Goal: Task Accomplishment & Management: Manage account settings

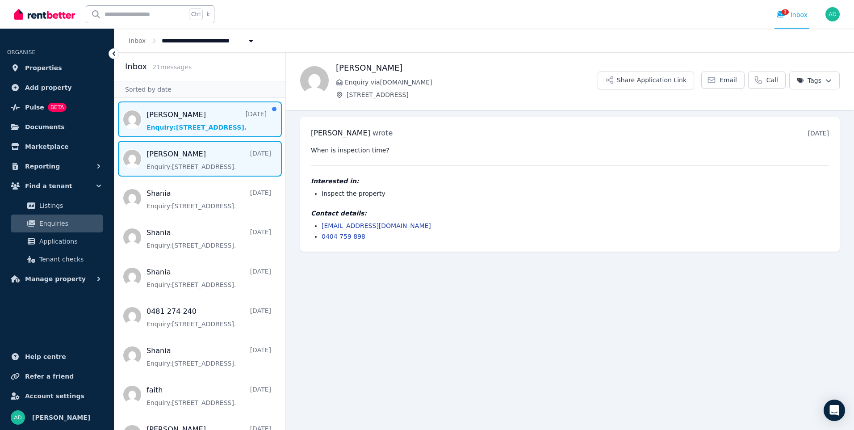
click at [157, 124] on span "Message list" at bounding box center [199, 119] width 171 height 36
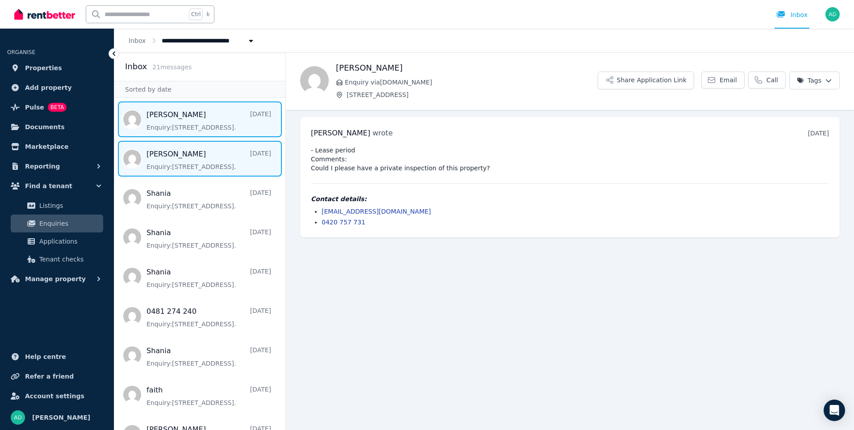
click at [151, 161] on span "Message list" at bounding box center [199, 159] width 171 height 36
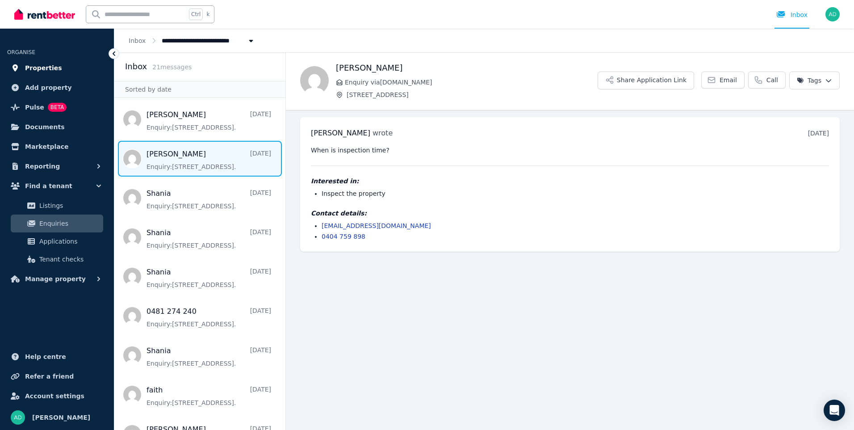
click at [37, 69] on span "Properties" at bounding box center [43, 68] width 37 height 11
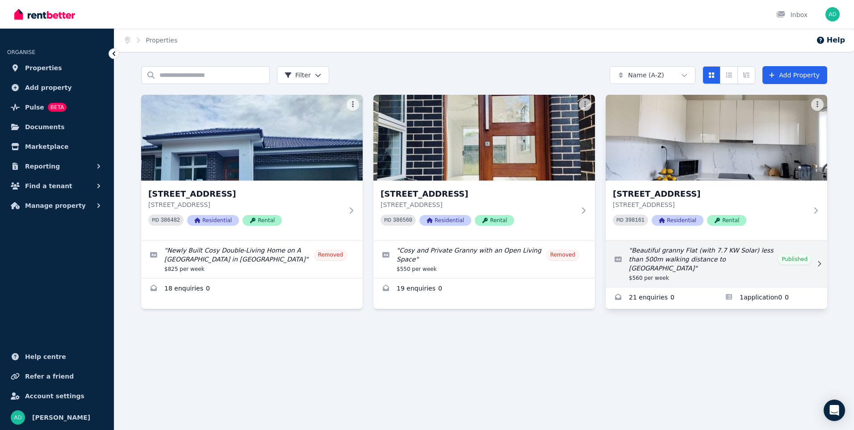
click at [793, 255] on link "Edit listing: Beautiful granny Flat (with 7.7 KW Solar) less than 500m walking …" at bounding box center [717, 263] width 222 height 46
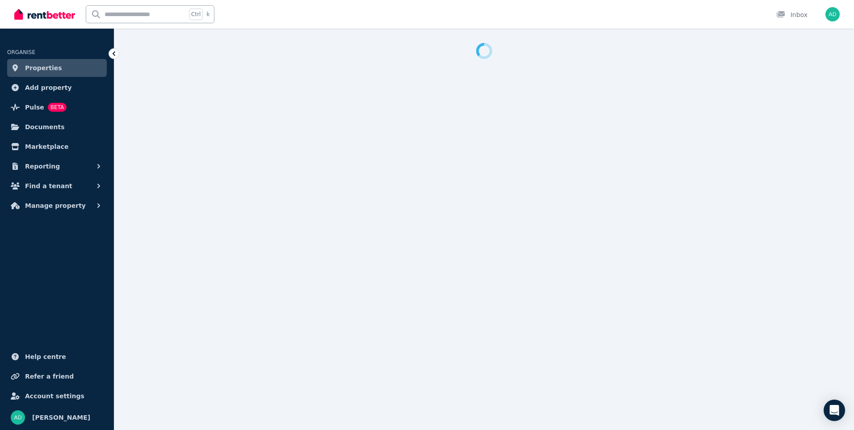
select select "**********"
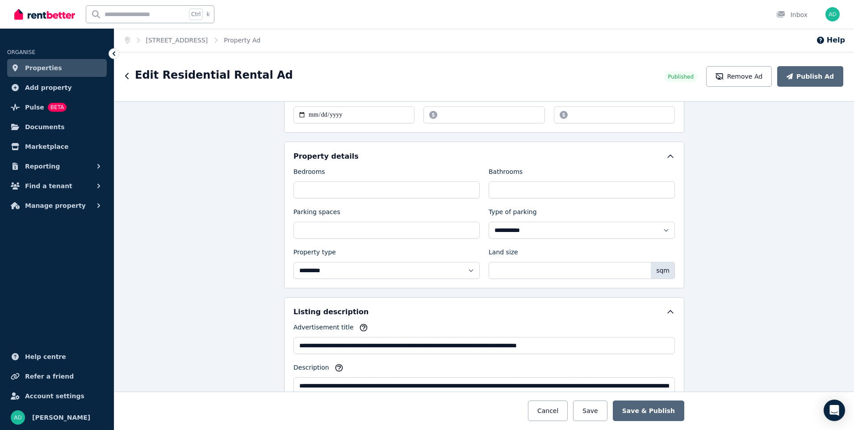
scroll to position [179, 0]
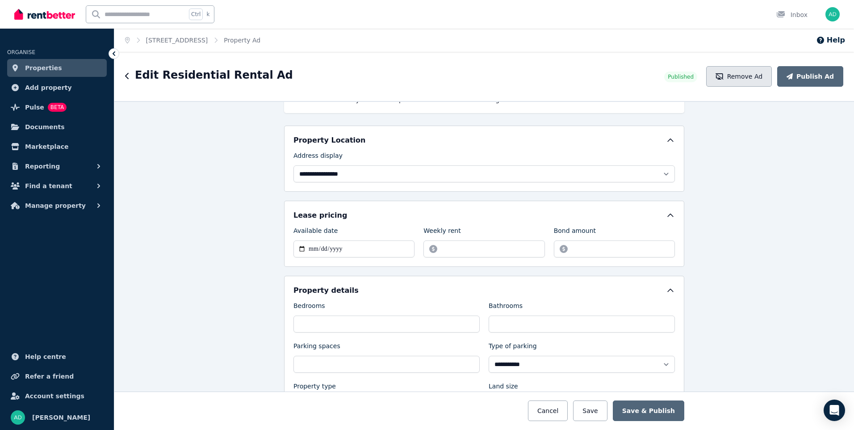
click at [763, 74] on button "Remove Ad" at bounding box center [739, 76] width 66 height 21
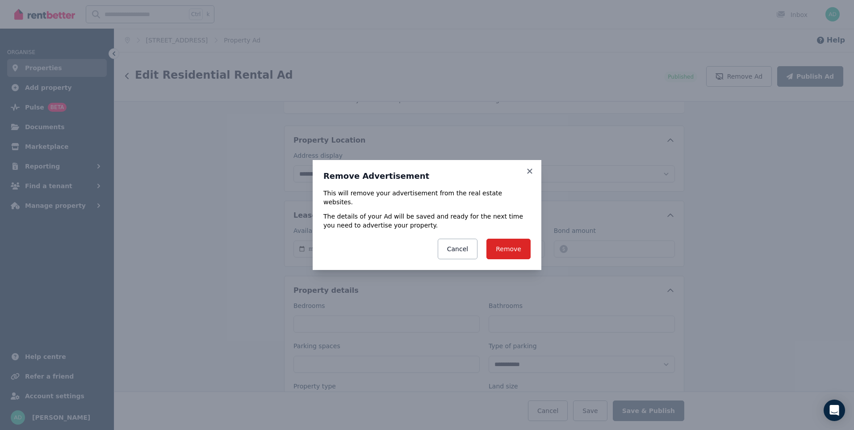
drag, startPoint x: 511, startPoint y: 246, endPoint x: 629, endPoint y: 205, distance: 125.1
click at [514, 244] on button "Remove" at bounding box center [508, 249] width 44 height 21
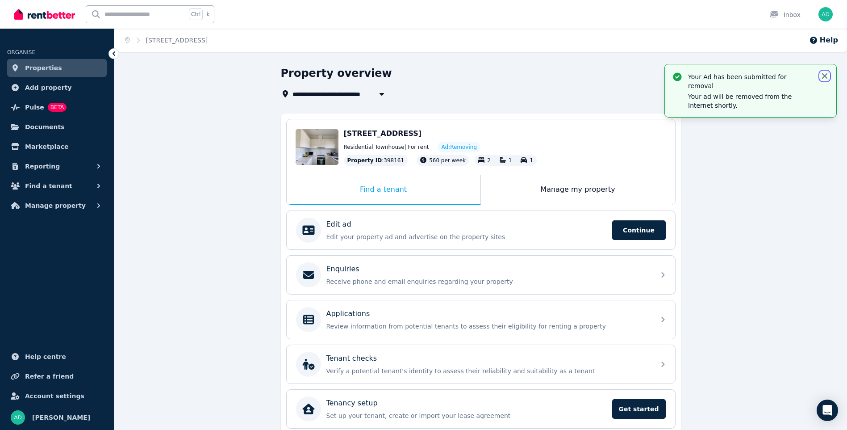
click at [826, 76] on icon "button" at bounding box center [825, 75] width 9 height 9
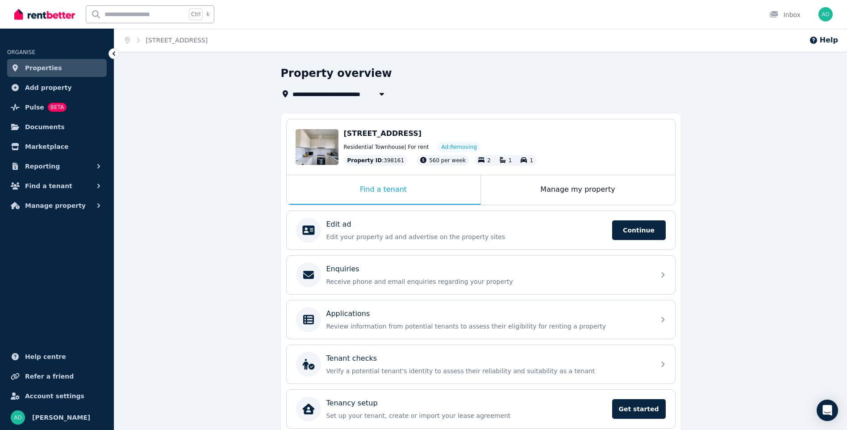
click at [46, 70] on span "Properties" at bounding box center [43, 68] width 37 height 11
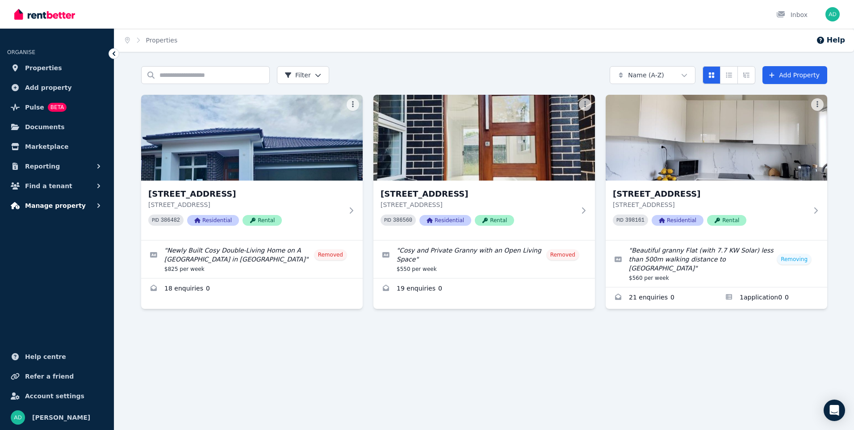
click at [98, 205] on icon "button" at bounding box center [98, 205] width 9 height 9
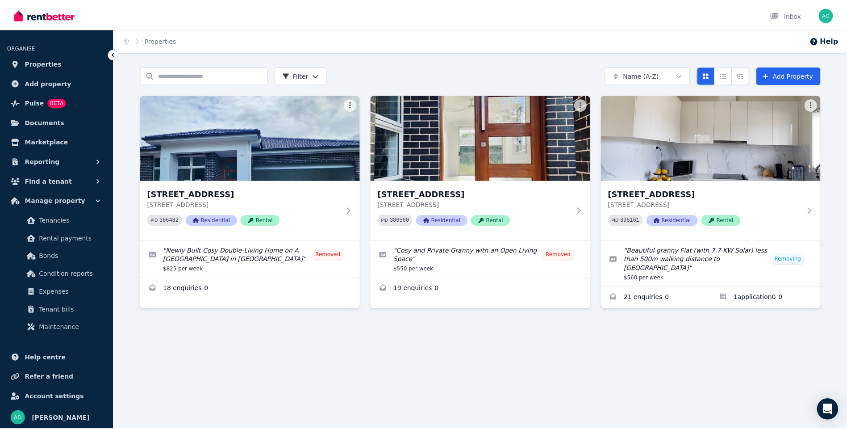
scroll to position [6, 0]
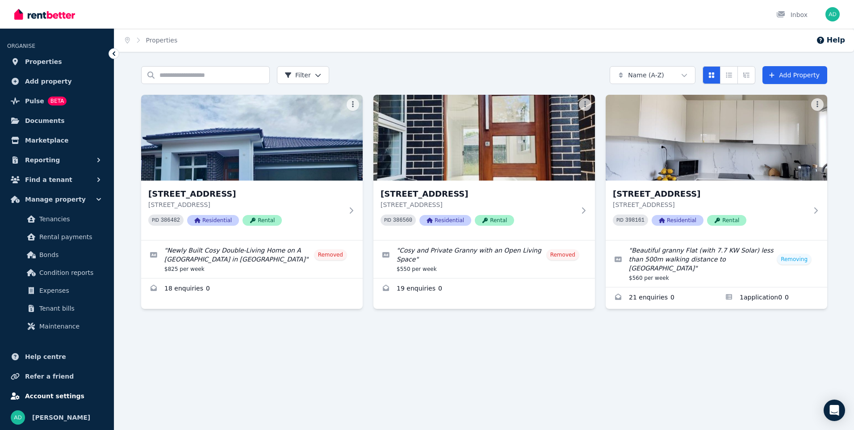
click at [63, 394] on span "Account settings" at bounding box center [54, 395] width 59 height 11
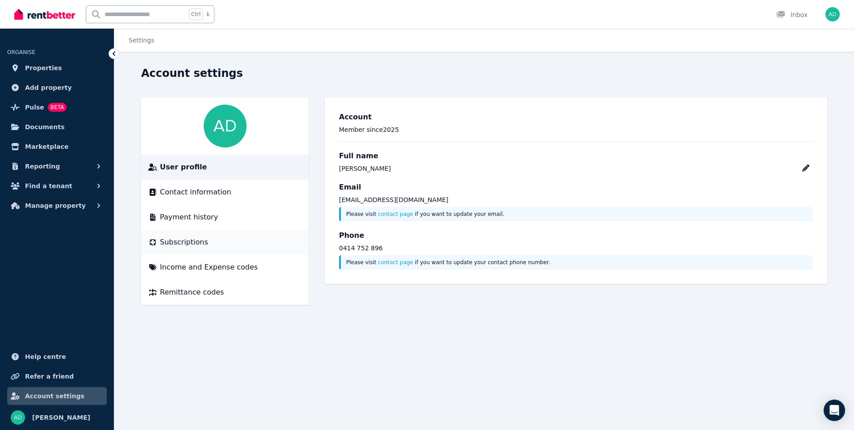
click at [188, 243] on span "Subscriptions" at bounding box center [184, 242] width 48 height 11
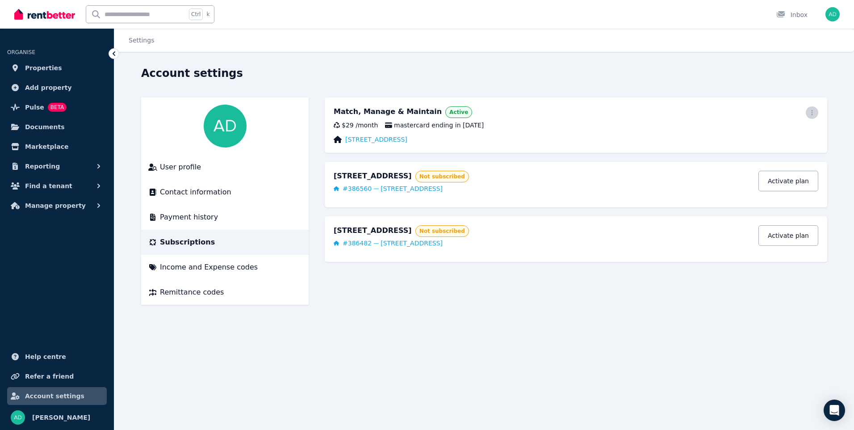
click at [814, 110] on icon "button" at bounding box center [811, 112] width 7 height 6
click at [758, 160] on span "Cancel plan" at bounding box center [772, 165] width 79 height 11
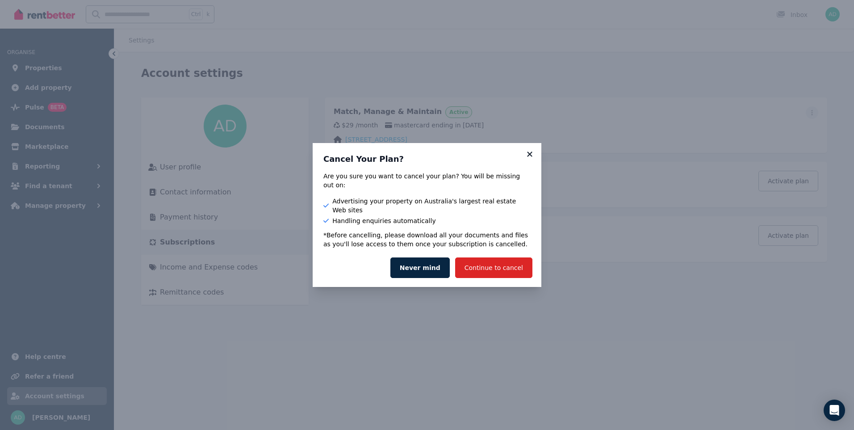
click at [529, 158] on icon at bounding box center [529, 154] width 9 height 8
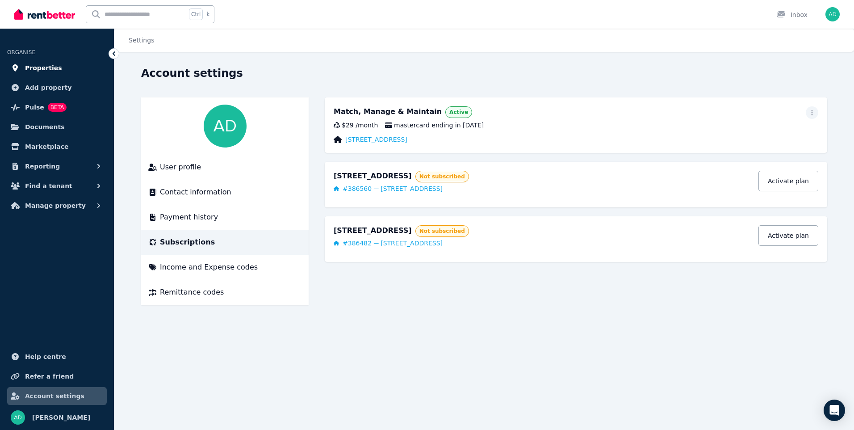
click at [36, 70] on span "Properties" at bounding box center [43, 68] width 37 height 11
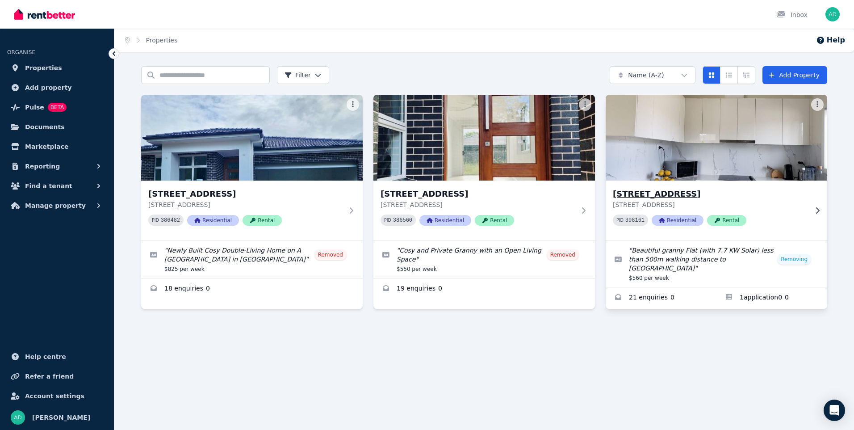
click at [685, 151] on img at bounding box center [716, 137] width 233 height 90
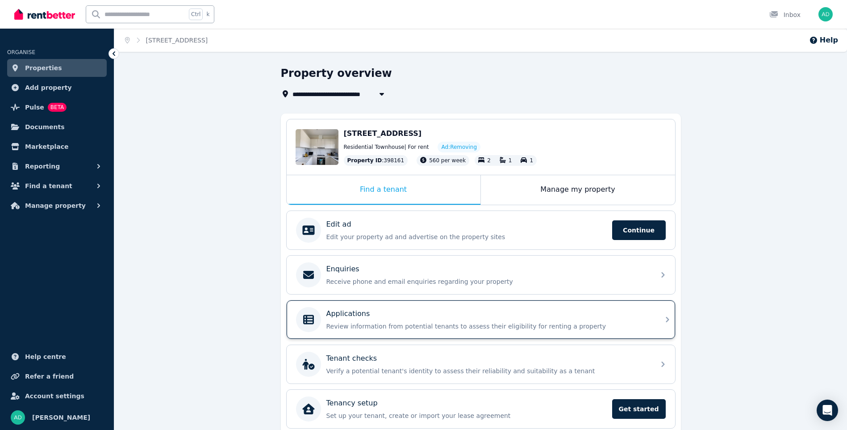
drag, startPoint x: 357, startPoint y: 322, endPoint x: 369, endPoint y: 321, distance: 12.1
click at [357, 322] on p "Review information from potential tenants to assess their eligibility for renti…" at bounding box center [488, 326] width 323 height 9
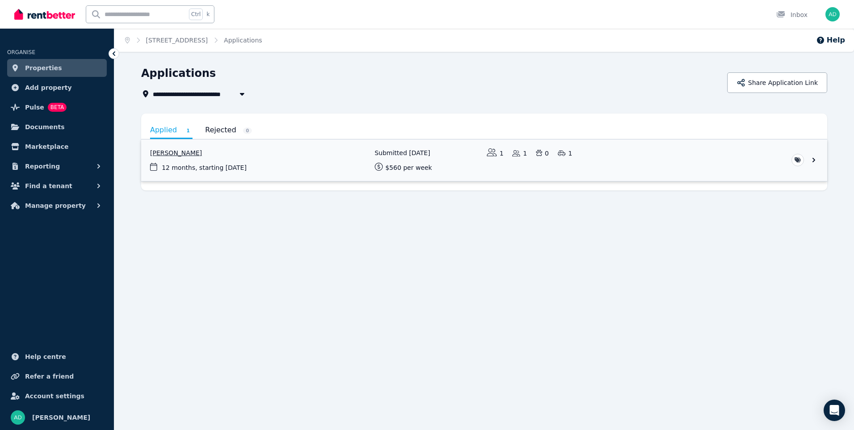
click at [813, 158] on link "View application: Willamena Hirini" at bounding box center [484, 160] width 686 height 42
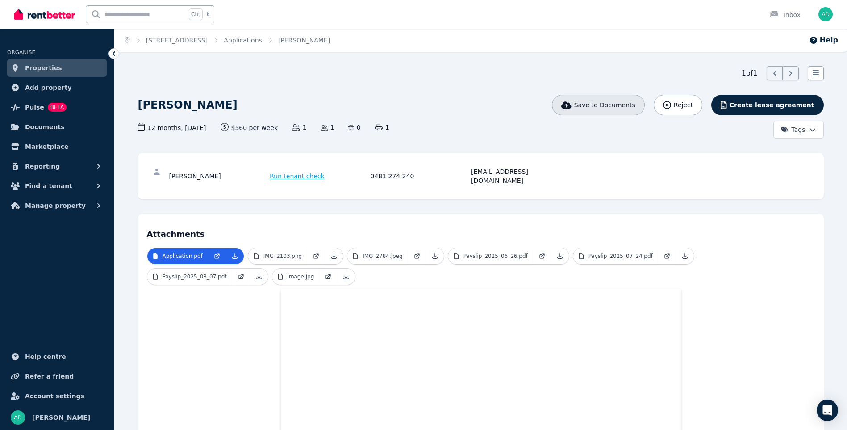
click at [636, 104] on span "Save to Documents" at bounding box center [604, 104] width 61 height 9
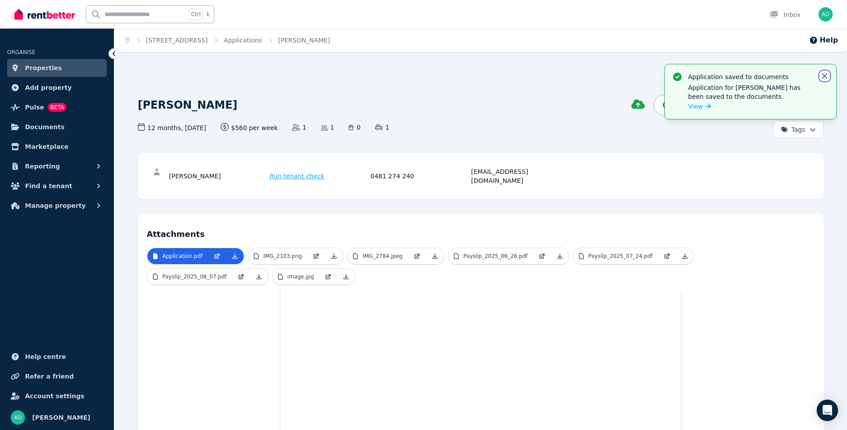
click at [828, 76] on icon "button" at bounding box center [825, 75] width 9 height 9
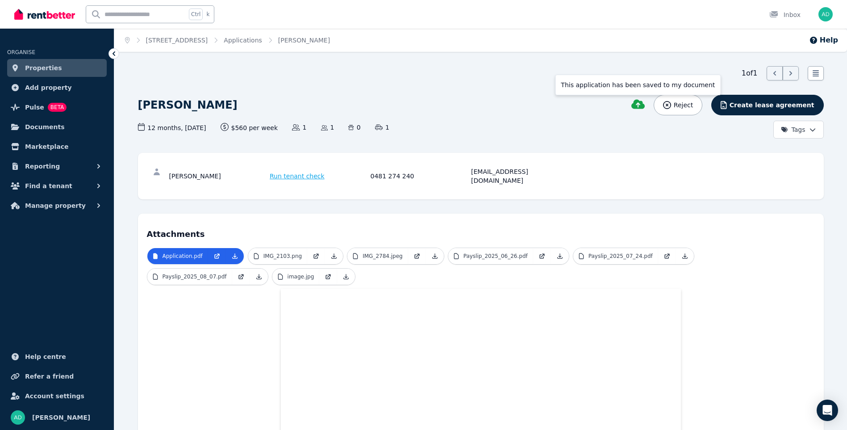
click at [645, 103] on icon at bounding box center [638, 104] width 13 height 9
click at [819, 76] on icon at bounding box center [816, 73] width 9 height 9
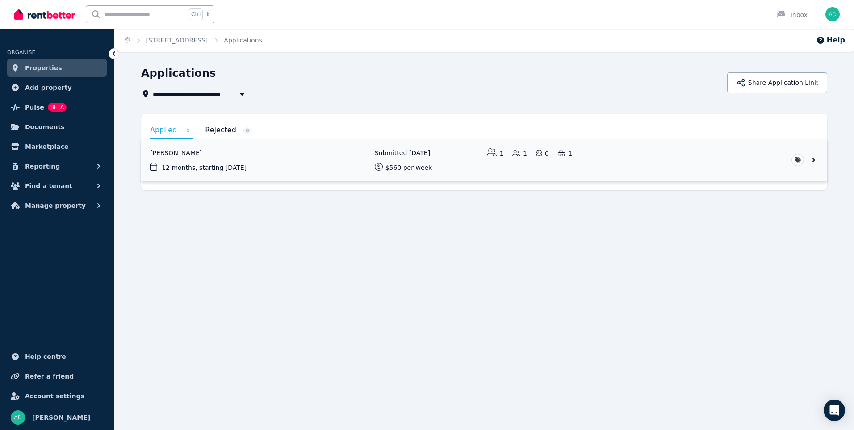
click at [181, 152] on link "View application: Willamena Hirini" at bounding box center [484, 160] width 686 height 42
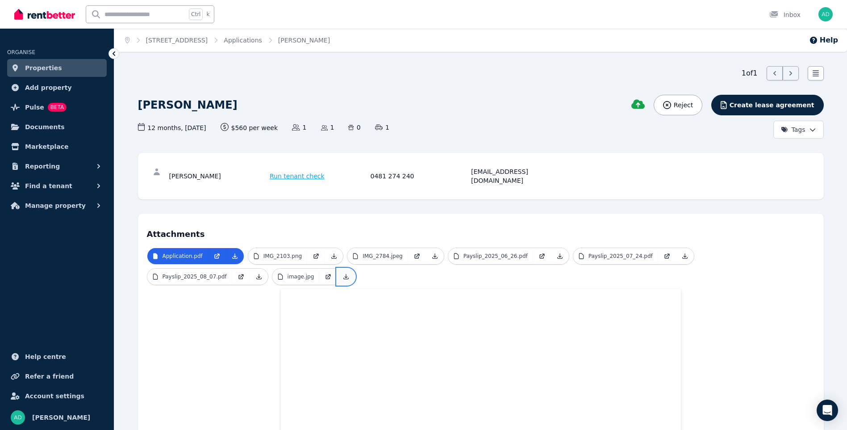
click at [343, 273] on icon at bounding box center [346, 276] width 7 height 7
drag, startPoint x: 233, startPoint y: 248, endPoint x: 241, endPoint y: 248, distance: 8.5
click at [233, 252] on icon at bounding box center [234, 255] width 7 height 7
drag, startPoint x: 327, startPoint y: 247, endPoint x: 352, endPoint y: 251, distance: 25.3
click at [332, 254] on icon at bounding box center [334, 256] width 5 height 5
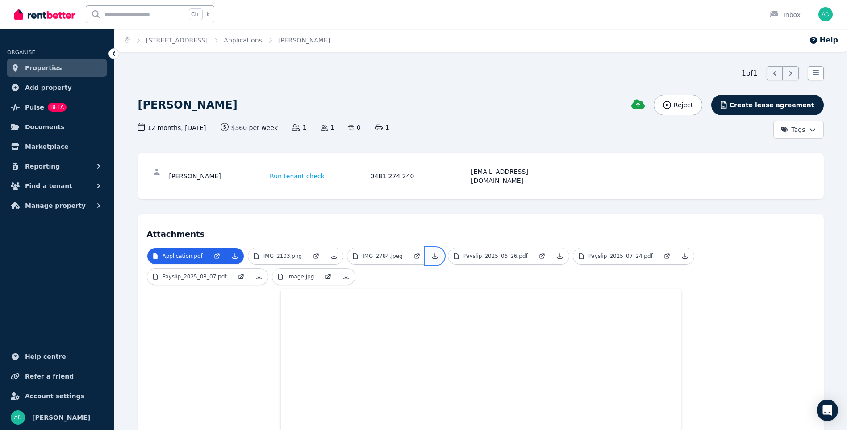
click at [431, 252] on icon at bounding box center [434, 255] width 7 height 7
click at [557, 254] on icon at bounding box center [559, 256] width 5 height 5
drag, startPoint x: 627, startPoint y: 266, endPoint x: 646, endPoint y: 265, distance: 19.2
click at [627, 266] on ul "Application.pdf IMG_2103.png IMG_2784.jpeg Payslip_2025_06_26.pdf Payslip_2025_…" at bounding box center [481, 267] width 668 height 41
click at [682, 252] on icon at bounding box center [685, 255] width 7 height 7
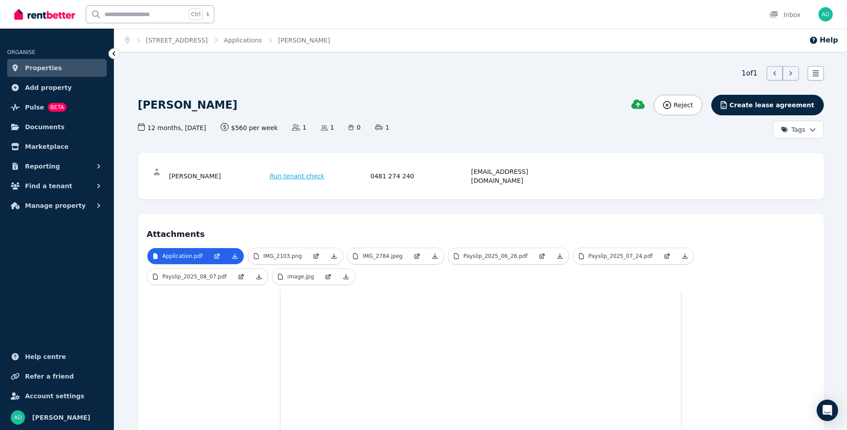
click at [263, 273] on icon at bounding box center [258, 276] width 7 height 7
drag, startPoint x: 46, startPoint y: 419, endPoint x: 72, endPoint y: 419, distance: 25.9
click at [46, 419] on span "[PERSON_NAME]" at bounding box center [61, 417] width 58 height 11
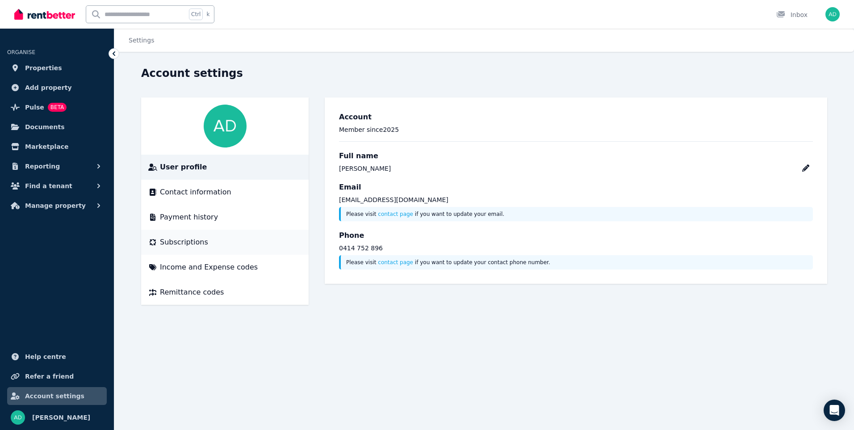
click at [179, 246] on span "Subscriptions" at bounding box center [184, 242] width 48 height 11
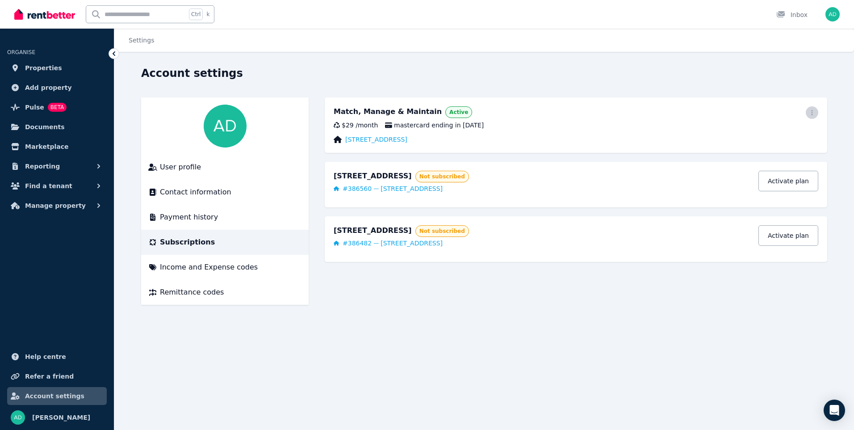
click at [813, 112] on icon "button" at bounding box center [811, 112] width 7 height 6
click at [757, 160] on span "Cancel plan" at bounding box center [772, 165] width 79 height 11
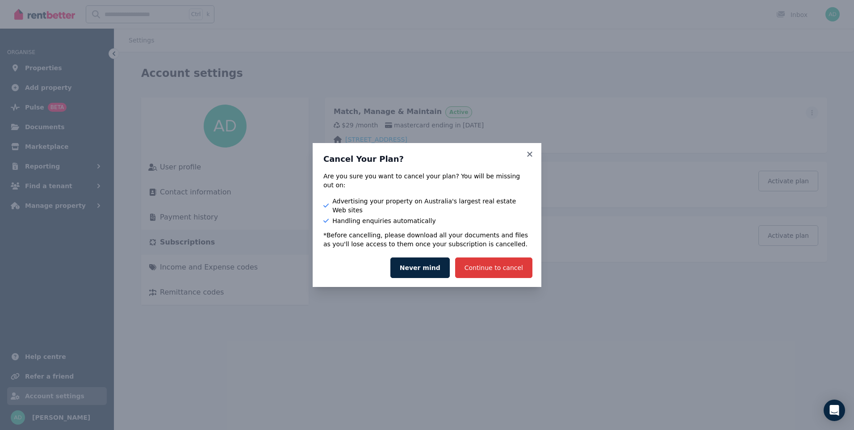
click at [476, 262] on button "Continue to cancel" at bounding box center [493, 267] width 77 height 21
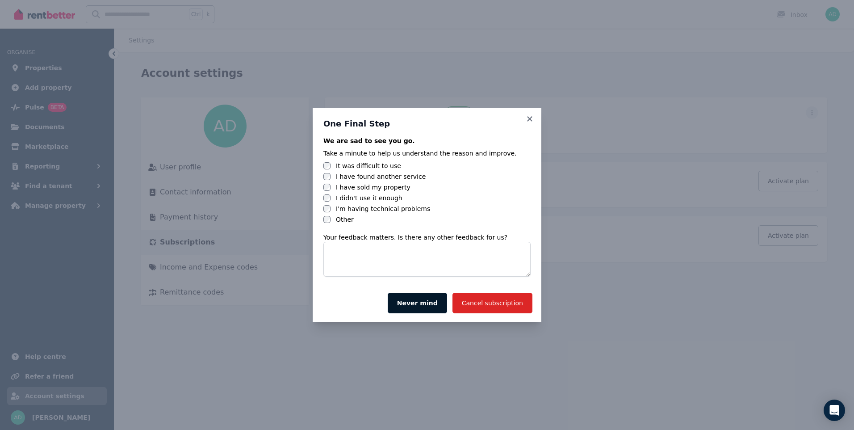
click at [436, 301] on button "Never mind" at bounding box center [417, 303] width 59 height 21
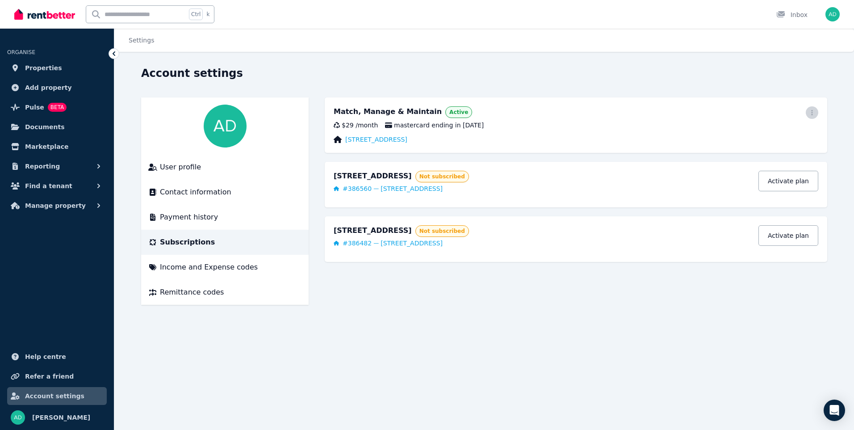
click at [815, 112] on icon "button" at bounding box center [811, 112] width 7 height 6
click at [742, 160] on span "Cancel plan" at bounding box center [772, 165] width 79 height 11
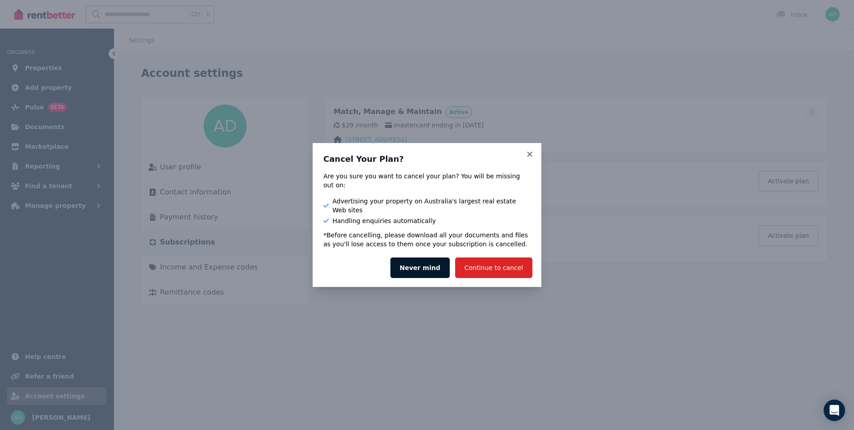
click at [430, 261] on button "Never mind" at bounding box center [419, 267] width 59 height 21
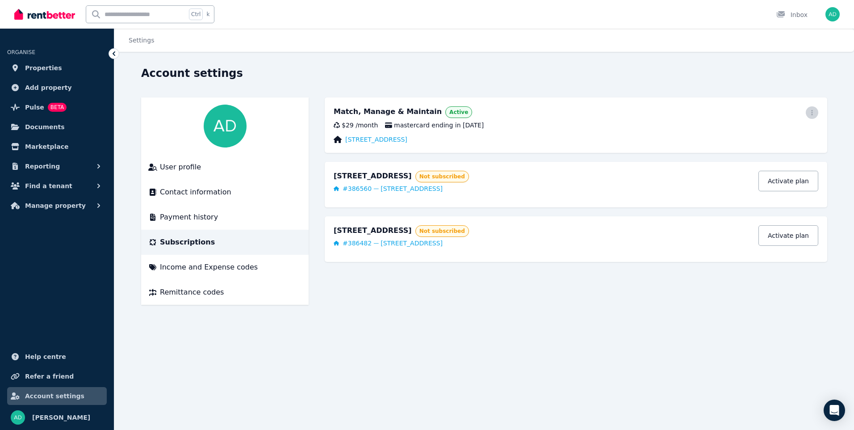
click at [814, 111] on icon "button" at bounding box center [811, 112] width 7 height 6
click at [741, 160] on span "Cancel plan" at bounding box center [772, 165] width 79 height 11
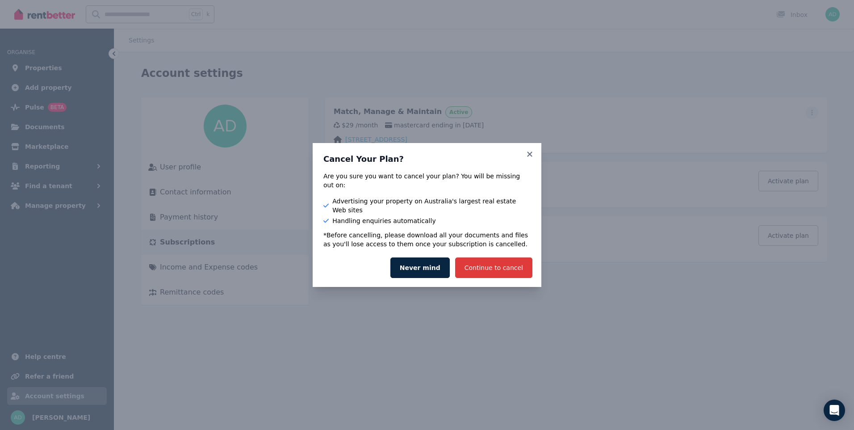
click at [498, 261] on button "Continue to cancel" at bounding box center [493, 267] width 77 height 21
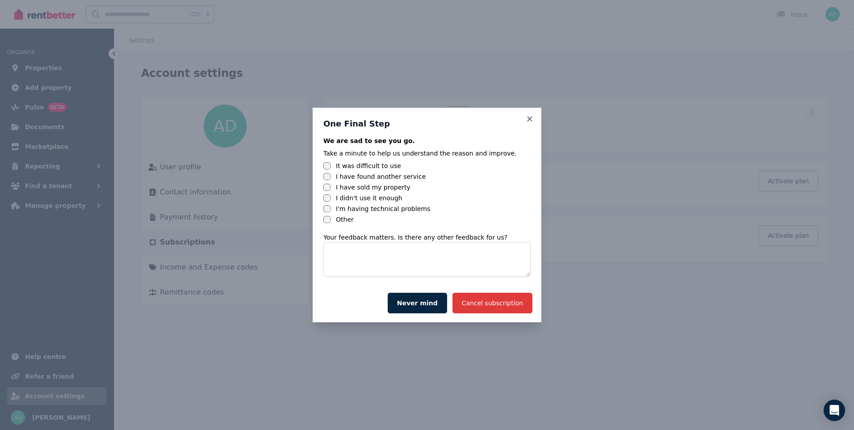
click at [494, 305] on button "Cancel subscription" at bounding box center [492, 303] width 80 height 21
click at [496, 301] on button "Cancel subscription" at bounding box center [492, 303] width 80 height 21
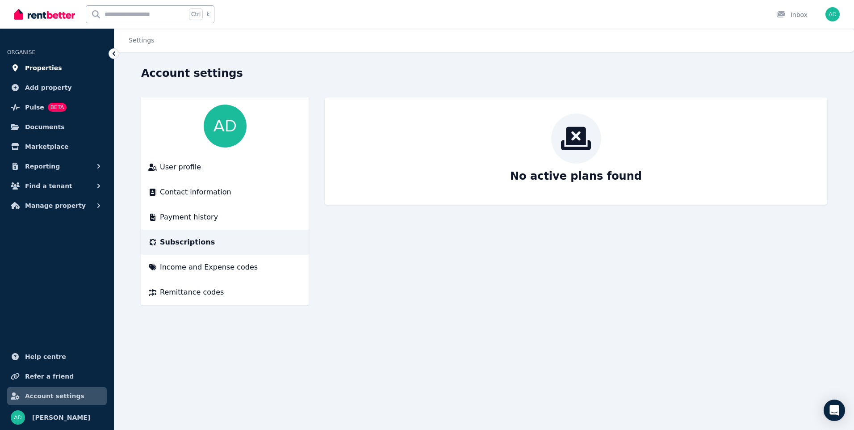
click at [27, 67] on span "Properties" at bounding box center [43, 68] width 37 height 11
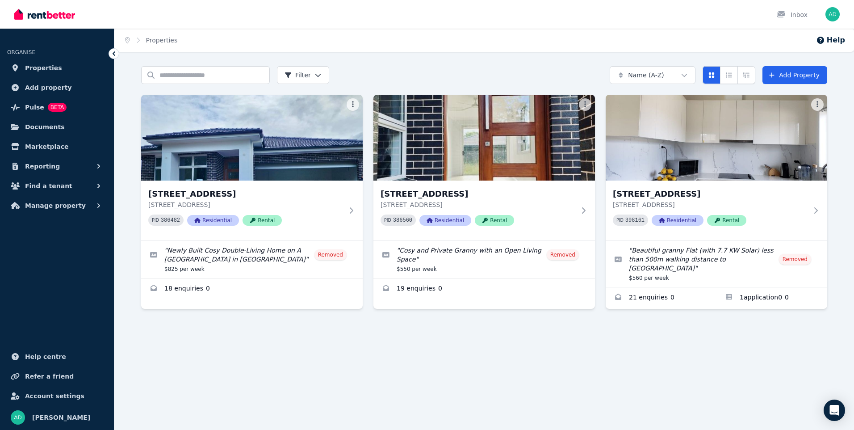
click at [576, 337] on div "Search properties Filter Name (A-Z) Add Property [STREET_ADDRESS] PID 386482 Re…" at bounding box center [484, 208] width 740 height 284
click at [38, 66] on span "Properties" at bounding box center [43, 68] width 37 height 11
